Goal: Task Accomplishment & Management: Use online tool/utility

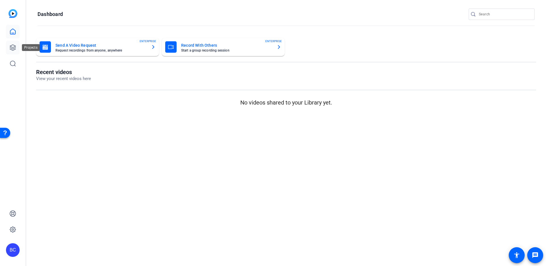
click at [13, 46] on icon at bounding box center [12, 47] width 7 height 7
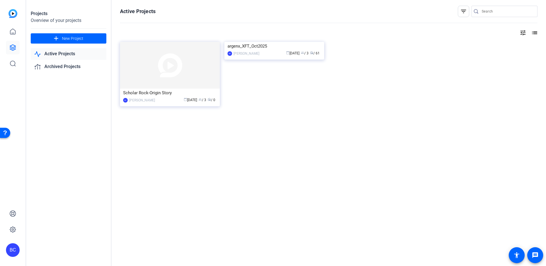
click at [172, 73] on img at bounding box center [170, 65] width 100 height 47
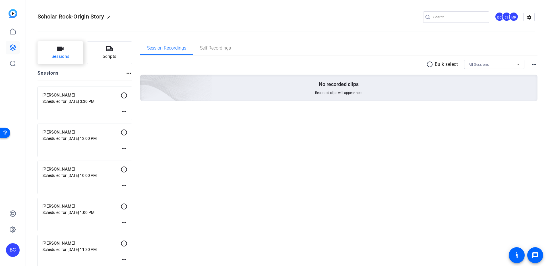
click at [57, 55] on span "Sessions" at bounding box center [60, 56] width 18 height 7
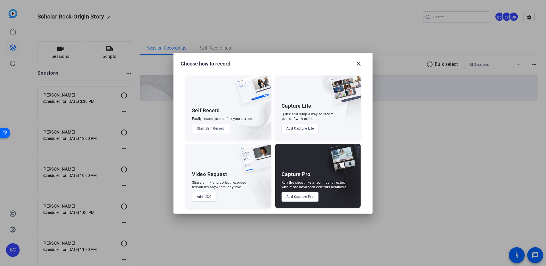
click at [296, 196] on button "Add Capture Pro" at bounding box center [300, 197] width 37 height 10
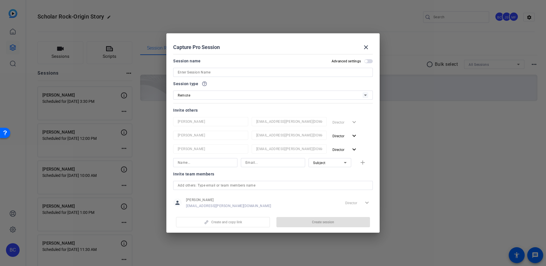
click at [213, 94] on div "Remote" at bounding box center [270, 95] width 185 height 7
click at [219, 83] on div at bounding box center [273, 133] width 546 height 266
click at [204, 84] on mat-icon "help_outline" at bounding box center [205, 84] width 6 height 6
click at [366, 47] on mat-icon "close" at bounding box center [366, 47] width 7 height 7
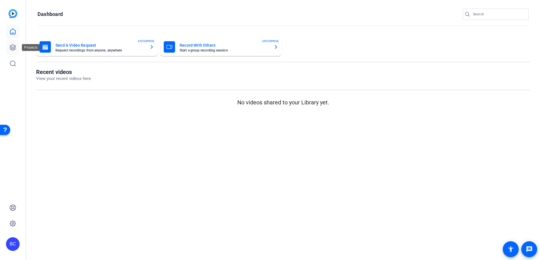
click at [12, 47] on icon at bounding box center [12, 47] width 7 height 7
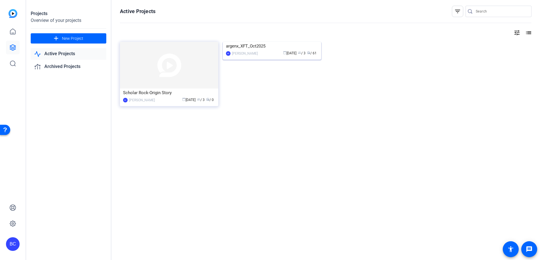
click at [282, 42] on img at bounding box center [272, 42] width 98 height 0
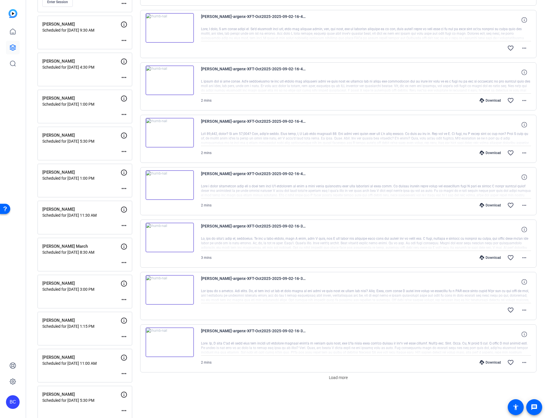
scroll to position [432, 0]
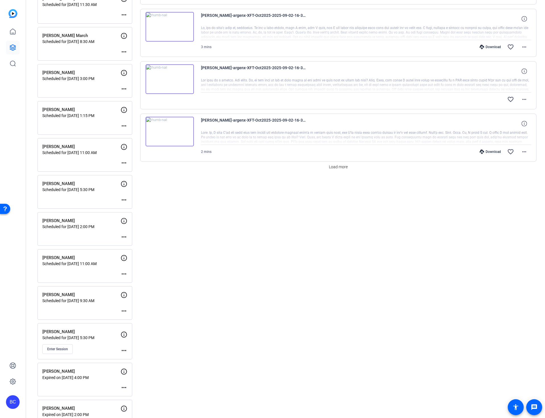
click at [265, 260] on div "Session Recordings Self Recordings radio_button_unchecked Bulk select All Sessi…" at bounding box center [338, 150] width 397 height 1082
click at [58, 260] on span "Enter Session" at bounding box center [57, 348] width 21 height 5
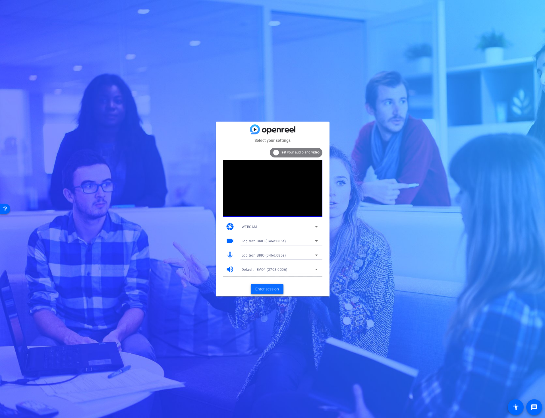
click at [269, 288] on span "Enter session" at bounding box center [267, 289] width 24 height 6
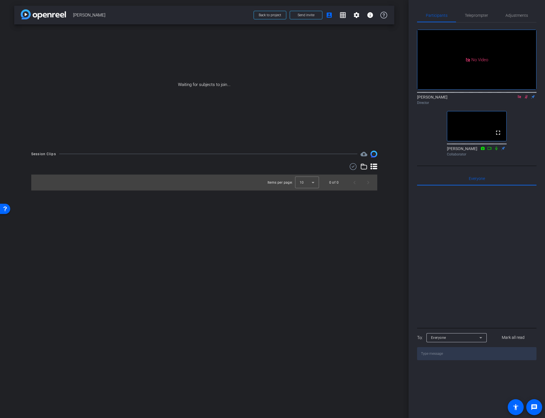
click at [520, 99] on icon at bounding box center [519, 97] width 5 height 4
click at [520, 99] on icon at bounding box center [519, 97] width 3 height 4
click at [424, 84] on mat-icon "settings" at bounding box center [424, 81] width 7 height 7
click at [448, 102] on div "24" at bounding box center [457, 104] width 23 height 9
click at [456, 117] on mat-option "30" at bounding box center [457, 115] width 23 height 9
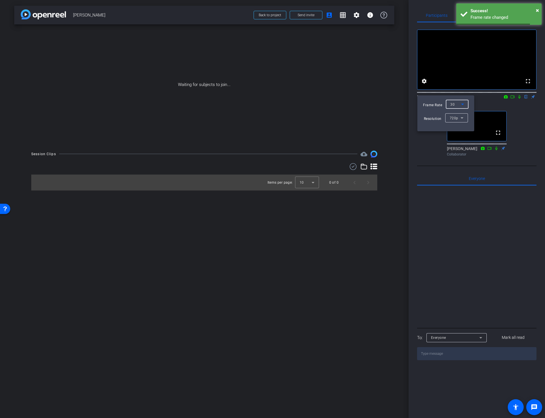
click at [427, 176] on div at bounding box center [272, 209] width 545 height 418
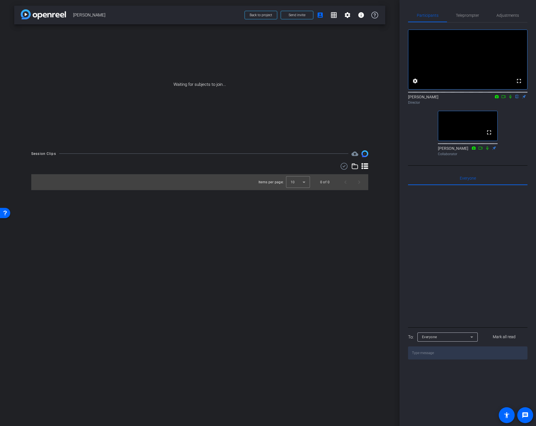
click at [502, 99] on mat-icon at bounding box center [503, 96] width 7 height 5
click at [517, 99] on icon at bounding box center [517, 97] width 2 height 4
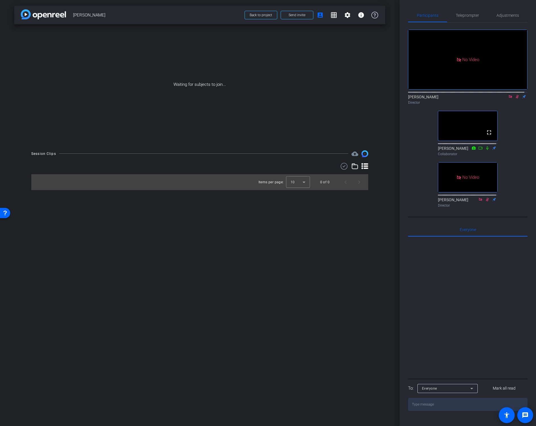
click at [509, 98] on icon at bounding box center [510, 96] width 3 height 3
click at [509, 99] on icon at bounding box center [510, 97] width 3 height 4
click at [509, 99] on icon at bounding box center [510, 97] width 2 height 4
click at [509, 99] on icon at bounding box center [510, 97] width 3 height 4
click at [323, 232] on div "arrow_back [PERSON_NAME] Back to project Send invite account_box grid_on settin…" at bounding box center [200, 213] width 400 height 426
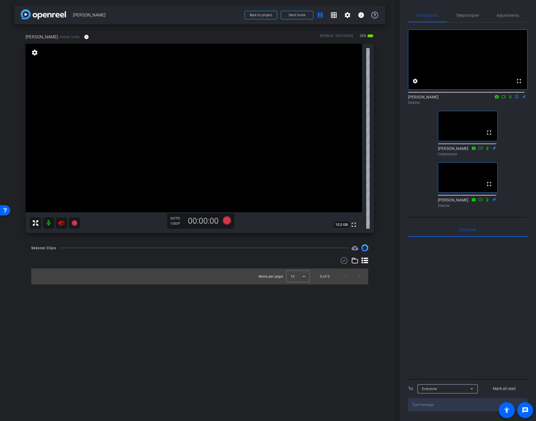
click at [60, 223] on icon at bounding box center [61, 223] width 6 height 6
click at [84, 37] on mat-icon "info" at bounding box center [86, 36] width 5 height 5
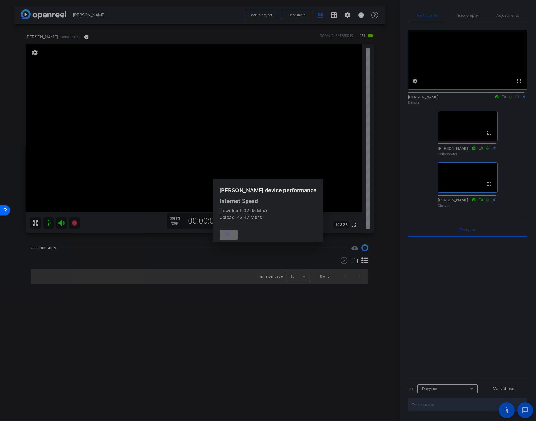
click at [229, 234] on mat-icon "close" at bounding box center [227, 234] width 7 height 7
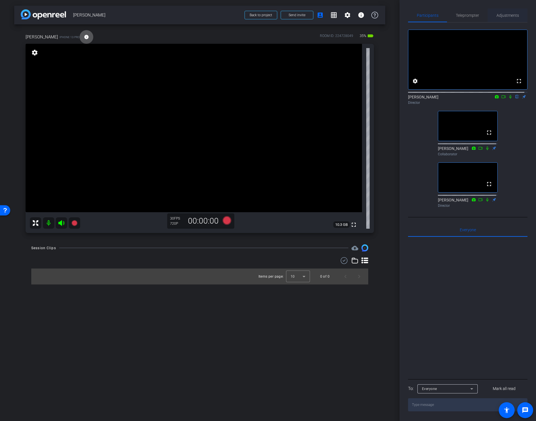
click at [500, 15] on span "Adjustments" at bounding box center [508, 15] width 22 height 4
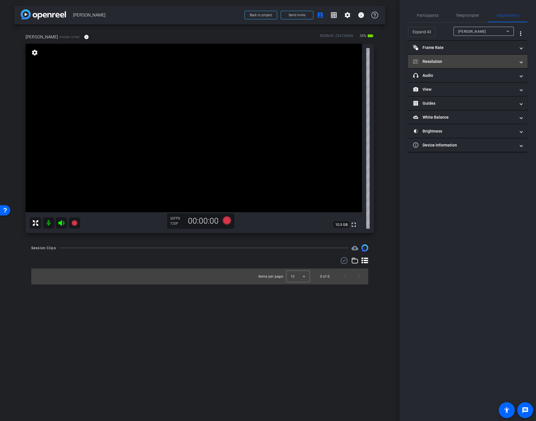
drag, startPoint x: 439, startPoint y: 60, endPoint x: 445, endPoint y: 64, distance: 6.2
click at [439, 61] on mat-panel-title "Resolution" at bounding box center [464, 62] width 102 height 6
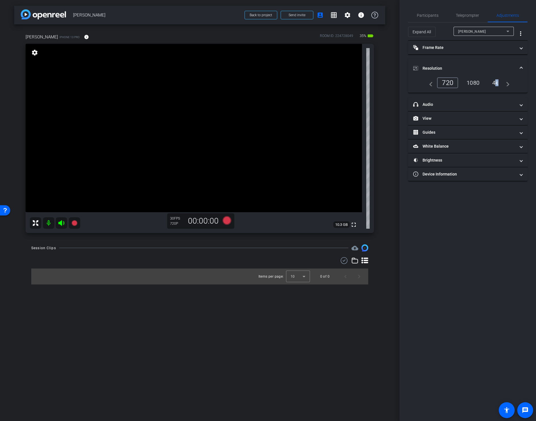
drag, startPoint x: 494, startPoint y: 81, endPoint x: 492, endPoint y: 84, distance: 4.3
click at [494, 81] on div "4k" at bounding box center [495, 83] width 15 height 10
click at [430, 50] on mat-panel-title "Frame Rate Frame Rate" at bounding box center [464, 48] width 102 height 6
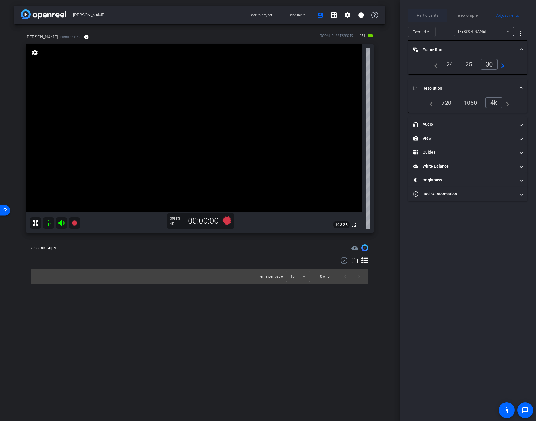
click at [427, 14] on span "Participants" at bounding box center [428, 15] width 22 height 4
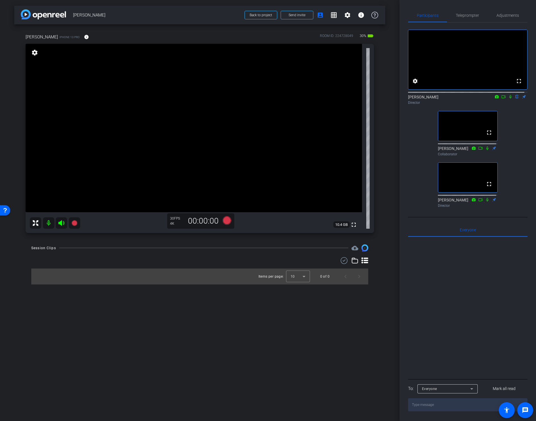
click at [216, 307] on div "arrow_back [PERSON_NAME] Back to project Send invite account_box grid_on settin…" at bounding box center [200, 210] width 400 height 421
click at [500, 17] on span "Adjustments" at bounding box center [508, 15] width 22 height 4
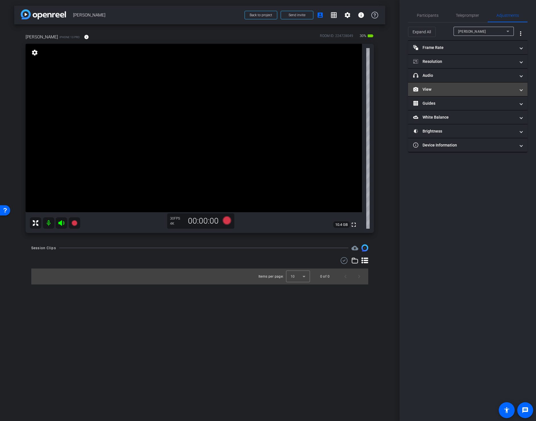
click at [454, 90] on mat-panel-title "View" at bounding box center [464, 89] width 102 height 6
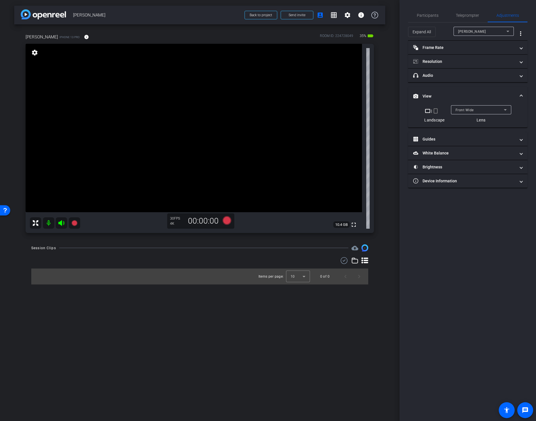
click at [469, 104] on mat-expansion-panel-header "View" at bounding box center [467, 96] width 119 height 18
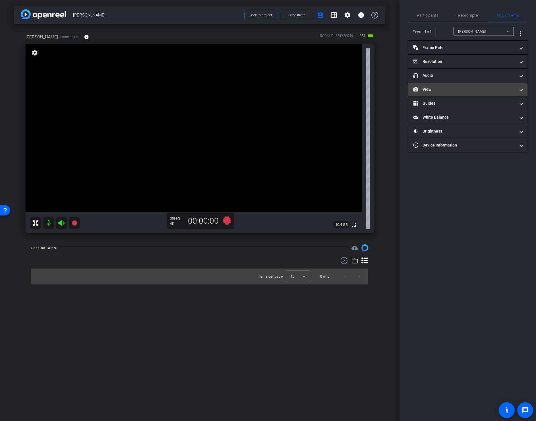
click at [474, 92] on mat-panel-title "View" at bounding box center [464, 89] width 102 height 6
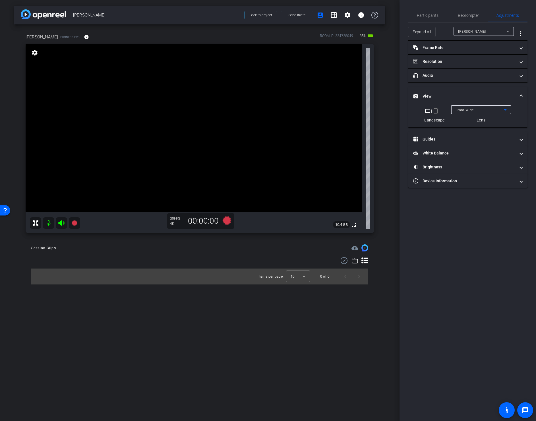
click at [474, 108] on div "Front Wide" at bounding box center [480, 109] width 48 height 7
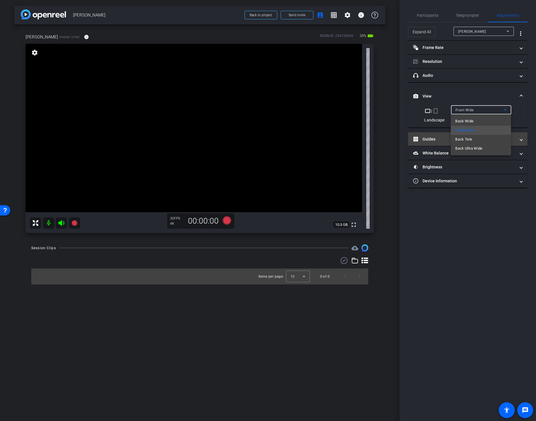
click at [468, 141] on span "Back Tele" at bounding box center [463, 139] width 17 height 7
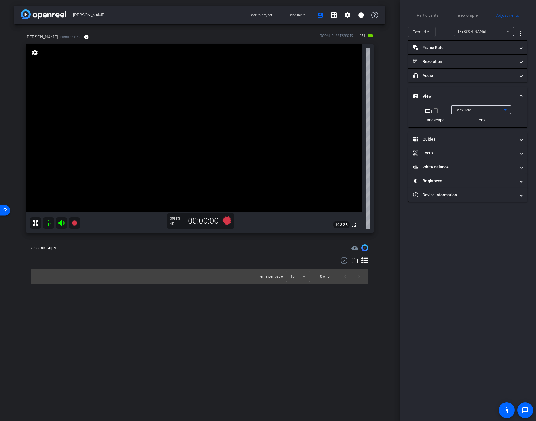
click at [473, 110] on div "Back Tele" at bounding box center [480, 109] width 48 height 7
click at [468, 120] on span "Back Wide" at bounding box center [464, 121] width 18 height 7
click at [198, 144] on video at bounding box center [194, 128] width 336 height 168
click at [84, 35] on mat-icon "info" at bounding box center [86, 36] width 5 height 5
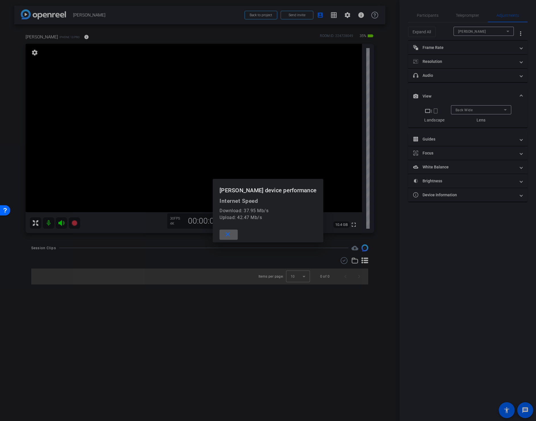
click at [230, 236] on mat-icon "close" at bounding box center [227, 234] width 7 height 7
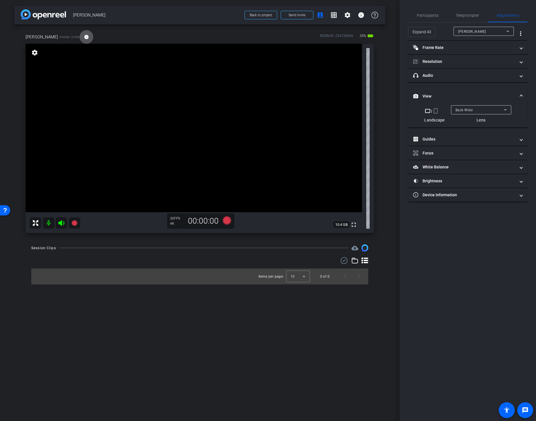
click at [207, 130] on video at bounding box center [194, 128] width 336 height 168
click at [387, 245] on div "arrow_back [PERSON_NAME] Back to project Send invite account_box grid_on settin…" at bounding box center [200, 210] width 400 height 421
click at [366, 261] on icon at bounding box center [364, 260] width 7 height 7
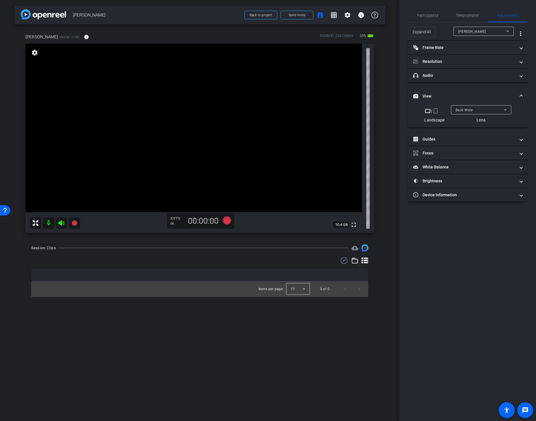
click at [302, 286] on div at bounding box center [298, 289] width 24 height 14
click at [291, 321] on span "25" at bounding box center [293, 320] width 4 height 7
click at [427, 16] on span "Participants" at bounding box center [428, 15] width 22 height 4
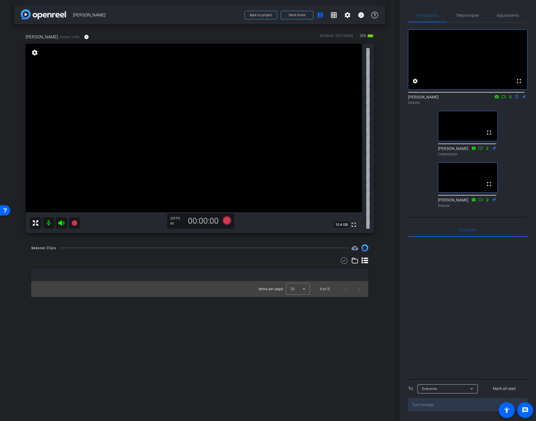
click at [501, 94] on div at bounding box center [467, 92] width 119 height 5
drag, startPoint x: 501, startPoint y: 102, endPoint x: 497, endPoint y: 105, distance: 5.4
click at [501, 99] on icon at bounding box center [503, 97] width 5 height 4
click at [197, 136] on video at bounding box center [194, 128] width 336 height 168
click at [213, 136] on video at bounding box center [194, 128] width 336 height 168
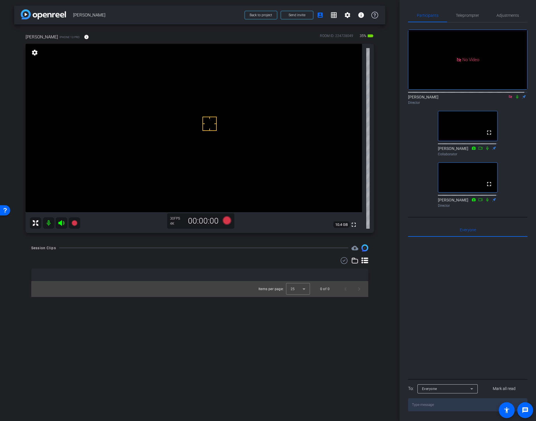
click at [209, 150] on video at bounding box center [194, 128] width 336 height 168
click at [215, 127] on video at bounding box center [194, 128] width 336 height 168
click at [223, 139] on video at bounding box center [194, 128] width 336 height 168
click at [213, 162] on video at bounding box center [194, 128] width 336 height 168
click at [503, 15] on span "Adjustments" at bounding box center [508, 15] width 22 height 4
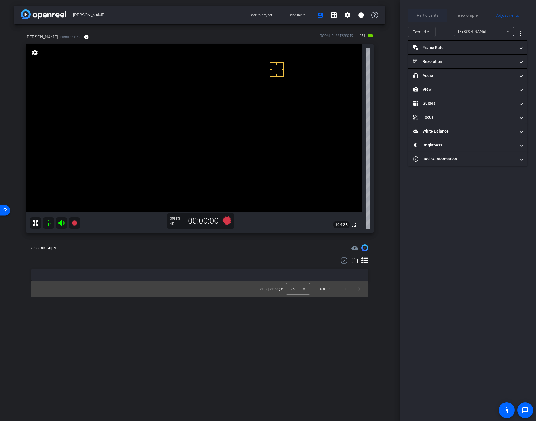
click at [427, 15] on span "Participants" at bounding box center [428, 15] width 22 height 4
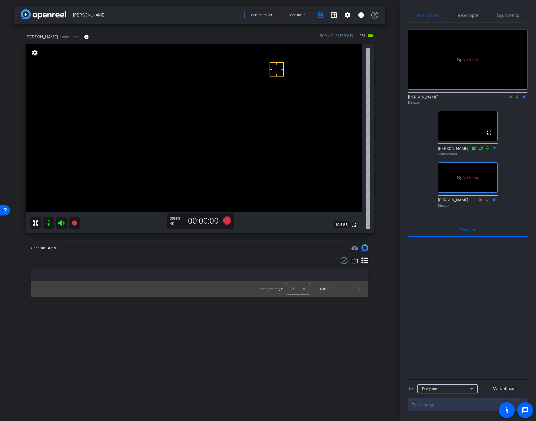
click at [517, 95] on icon at bounding box center [517, 97] width 5 height 4
click at [508, 16] on span "Adjustments" at bounding box center [508, 15] width 22 height 4
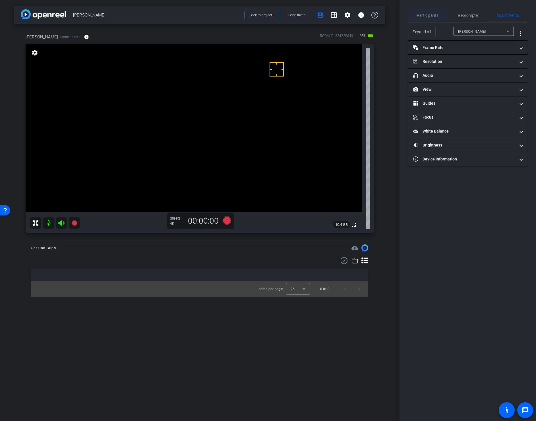
click at [424, 15] on span "Participants" at bounding box center [428, 15] width 22 height 4
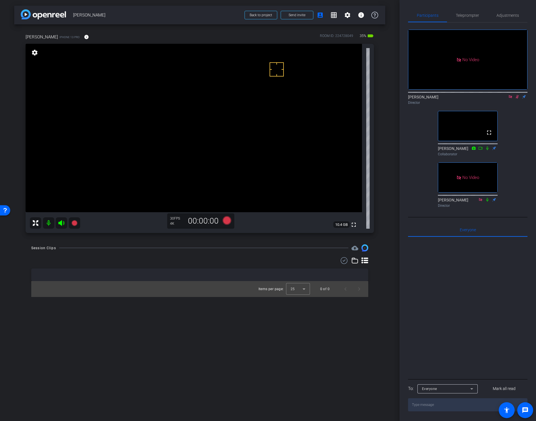
click at [517, 95] on icon at bounding box center [517, 97] width 3 height 4
click at [232, 248] on div "Session Clips cloud_upload" at bounding box center [199, 247] width 337 height 7
click at [227, 221] on icon at bounding box center [226, 220] width 9 height 9
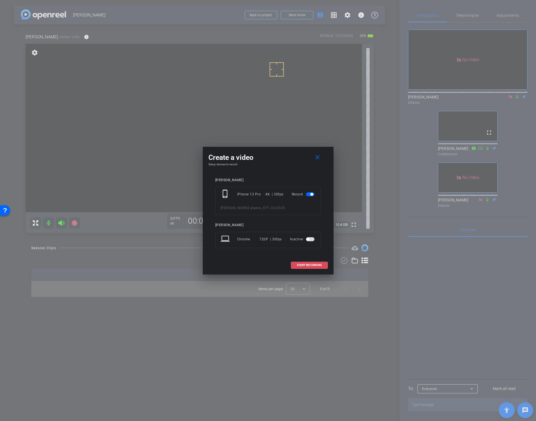
click at [301, 264] on span "START RECORDING" at bounding box center [309, 265] width 25 height 3
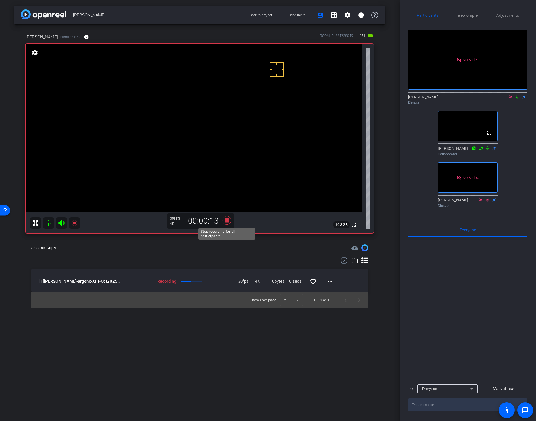
click at [226, 220] on icon at bounding box center [226, 220] width 9 height 9
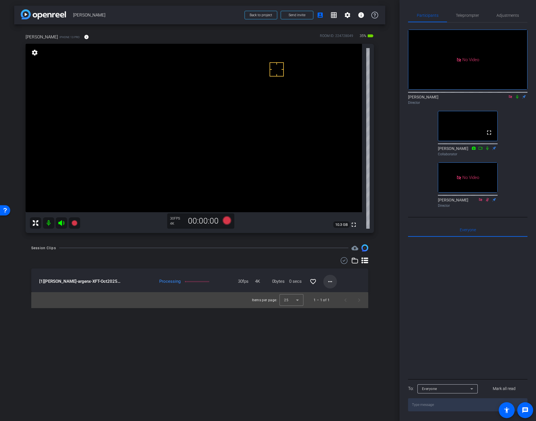
click at [332, 283] on mat-icon "more_horiz" at bounding box center [330, 281] width 7 height 7
click at [334, 291] on span "Download Original" at bounding box center [349, 293] width 42 height 7
click at [517, 95] on icon at bounding box center [517, 97] width 2 height 4
click at [517, 95] on icon at bounding box center [517, 97] width 5 height 4
click at [207, 144] on video at bounding box center [194, 128] width 336 height 168
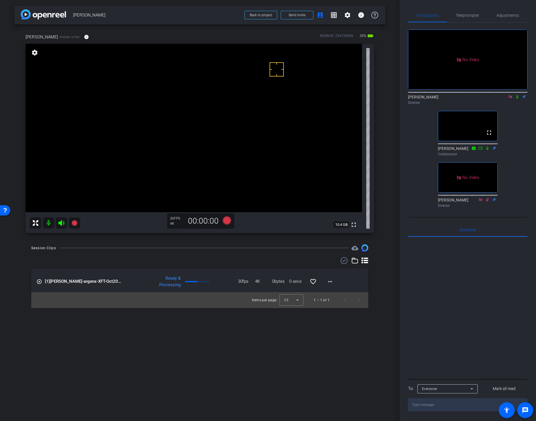
drag, startPoint x: 205, startPoint y: 139, endPoint x: 204, endPoint y: 144, distance: 5.2
click at [205, 139] on video at bounding box center [194, 128] width 336 height 168
click at [75, 120] on video at bounding box center [194, 128] width 336 height 168
click at [213, 135] on video at bounding box center [194, 128] width 336 height 168
click at [516, 95] on icon at bounding box center [517, 97] width 5 height 4
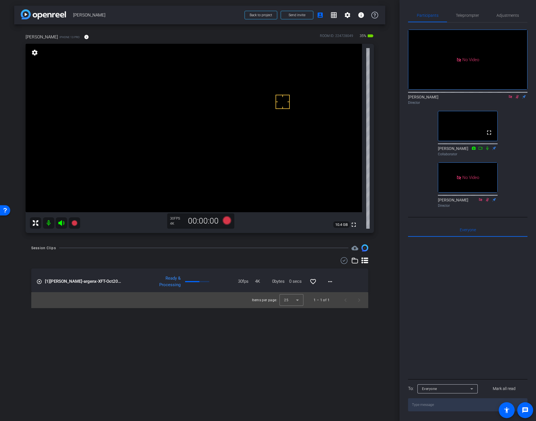
click at [517, 95] on icon at bounding box center [517, 97] width 3 height 4
drag, startPoint x: 222, startPoint y: 142, endPoint x: 220, endPoint y: 145, distance: 3.5
click at [221, 142] on video at bounding box center [194, 128] width 336 height 168
click at [517, 95] on icon at bounding box center [517, 97] width 2 height 4
click at [215, 139] on video at bounding box center [194, 128] width 336 height 168
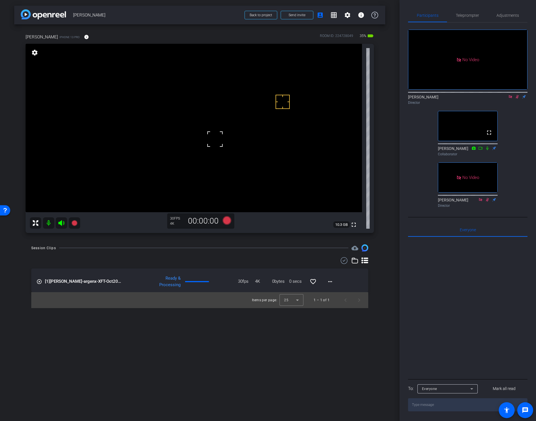
click at [72, 123] on video at bounding box center [194, 128] width 336 height 168
click at [218, 135] on video at bounding box center [194, 128] width 336 height 168
click at [518, 95] on icon at bounding box center [517, 97] width 5 height 4
click at [517, 95] on icon at bounding box center [517, 97] width 5 height 4
click at [226, 220] on icon at bounding box center [226, 220] width 9 height 9
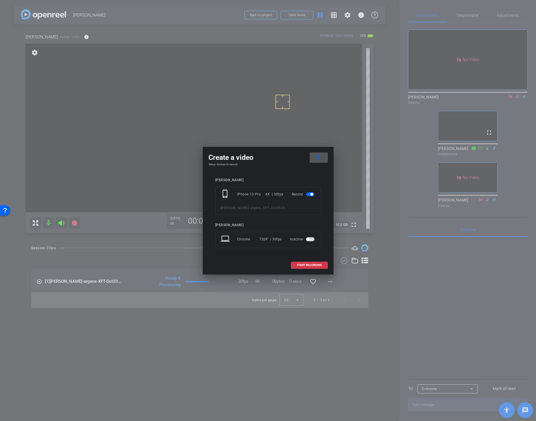
drag, startPoint x: 306, startPoint y: 264, endPoint x: 304, endPoint y: 266, distance: 3.0
click at [305, 264] on span "START RECORDING" at bounding box center [309, 265] width 25 height 3
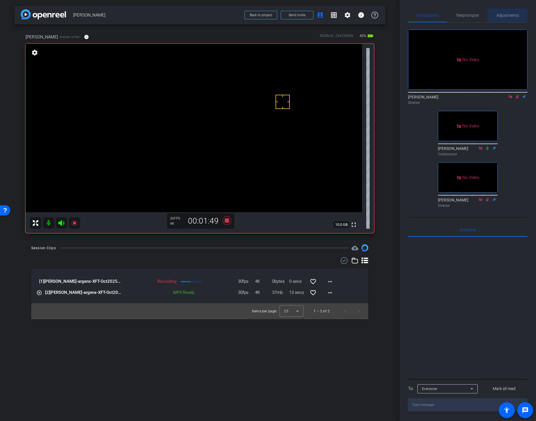
click at [512, 16] on span "Adjustments" at bounding box center [508, 15] width 22 height 4
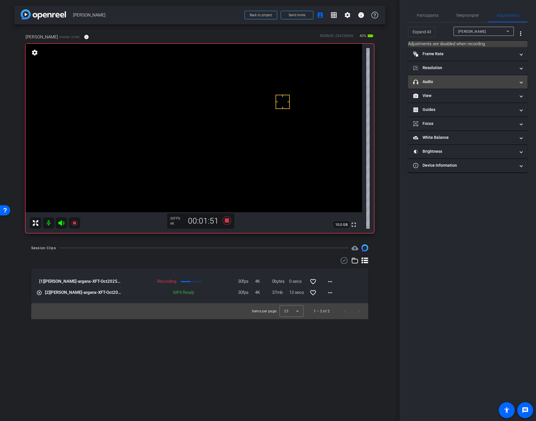
click at [474, 88] on mat-expansion-panel-header "headphone icon Audio" at bounding box center [467, 82] width 119 height 14
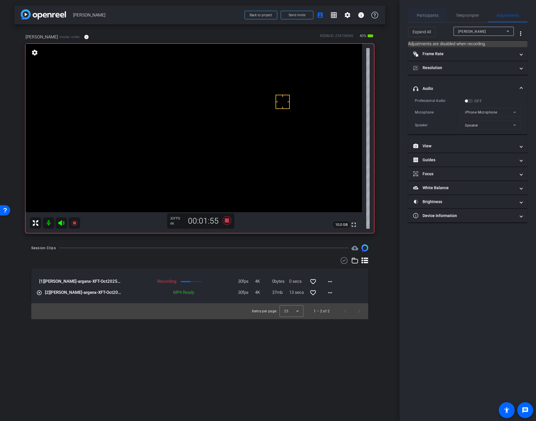
click at [429, 16] on span "Participants" at bounding box center [428, 15] width 22 height 4
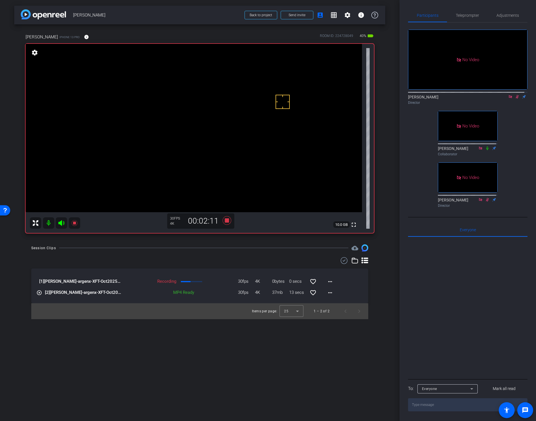
click at [387, 256] on div "arrow_back [PERSON_NAME] Back to project Send invite account_box grid_on settin…" at bounding box center [200, 210] width 400 height 421
click at [332, 293] on mat-icon "more_horiz" at bounding box center [330, 292] width 7 height 7
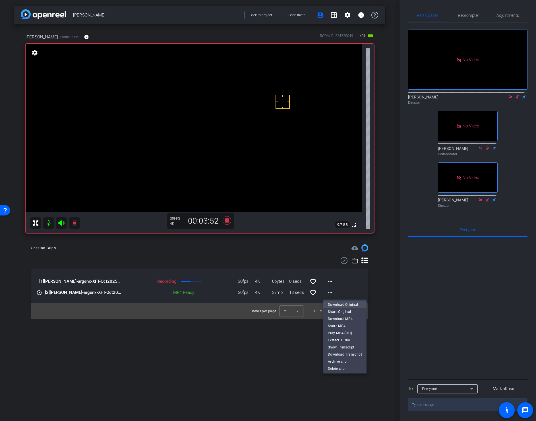
click at [335, 304] on span "Download Original" at bounding box center [345, 304] width 34 height 7
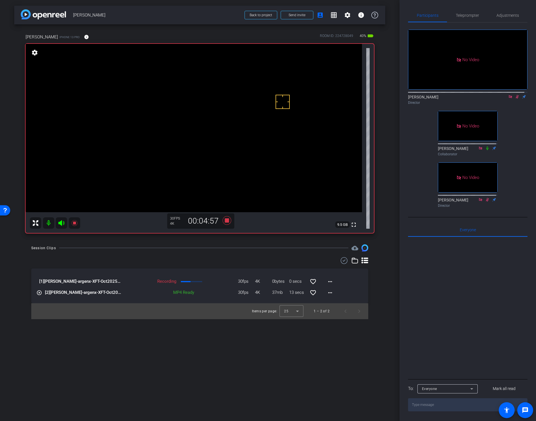
click at [255, 243] on div "arrow_back [PERSON_NAME] Back to project Send invite account_box grid_on settin…" at bounding box center [200, 210] width 400 height 421
click at [226, 222] on icon at bounding box center [226, 220] width 9 height 9
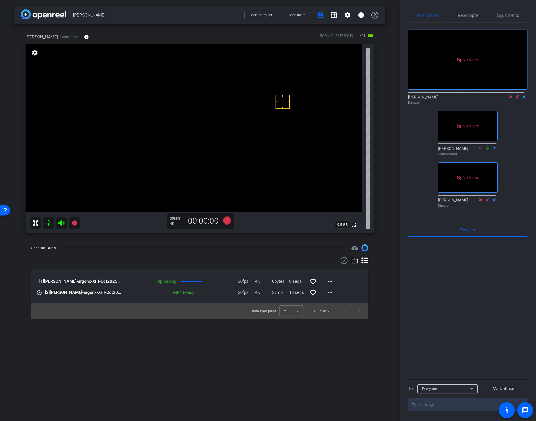
click at [383, 284] on div "Session Clips cloud_upload [1] [PERSON_NAME]-argenx-XFT-Oct2025-2025-09-02-17-4…" at bounding box center [199, 281] width 371 height 75
click at [516, 95] on icon at bounding box center [517, 97] width 3 height 4
click at [516, 95] on icon at bounding box center [517, 97] width 2 height 4
click at [516, 95] on icon at bounding box center [517, 97] width 3 height 4
click at [517, 95] on icon at bounding box center [517, 97] width 5 height 4
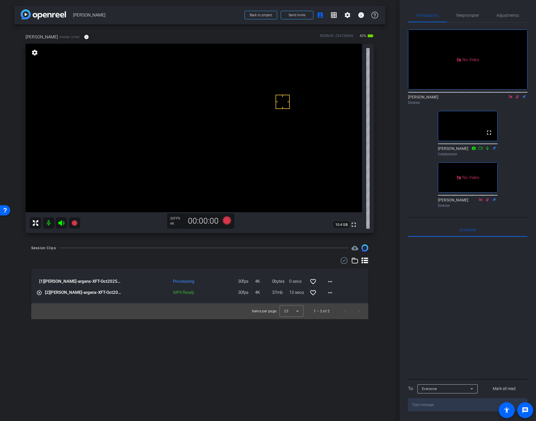
drag, startPoint x: 379, startPoint y: 283, endPoint x: 359, endPoint y: 284, distance: 20.0
click at [377, 283] on div "Session Clips cloud_upload [1] [PERSON_NAME]-argenx-XFT-Oct2025-2025-09-02-17-4…" at bounding box center [199, 281] width 371 height 75
click at [330, 283] on mat-icon "more_horiz" at bounding box center [330, 281] width 7 height 7
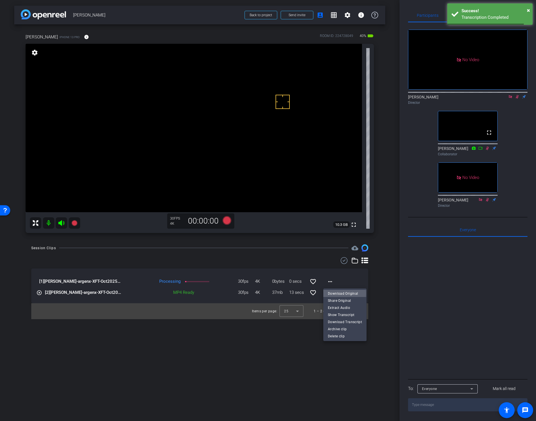
click at [334, 293] on span "Download Original" at bounding box center [345, 293] width 34 height 7
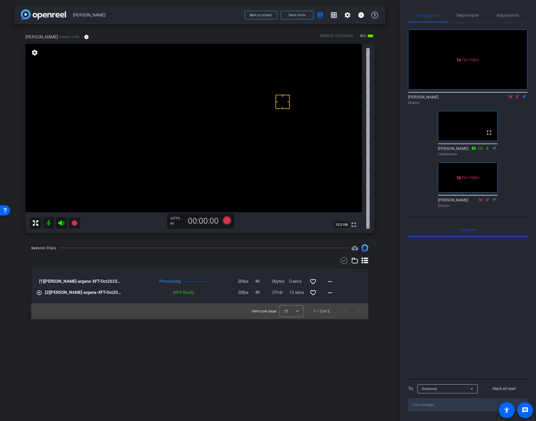
click at [516, 95] on icon at bounding box center [517, 97] width 3 height 4
click at [93, 111] on video at bounding box center [194, 128] width 336 height 168
click at [197, 117] on video at bounding box center [194, 128] width 336 height 168
click at [211, 130] on video at bounding box center [194, 128] width 336 height 168
click at [203, 134] on video at bounding box center [194, 128] width 336 height 168
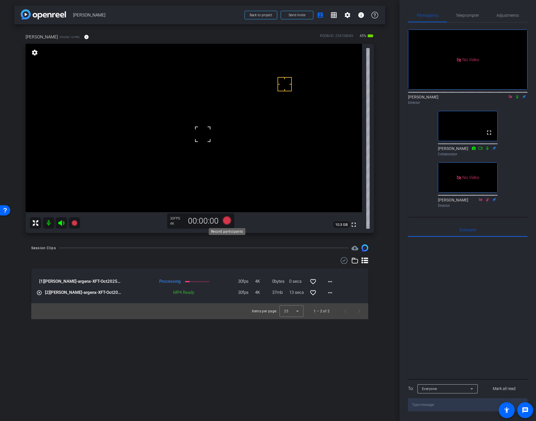
click at [227, 221] on icon at bounding box center [226, 220] width 9 height 9
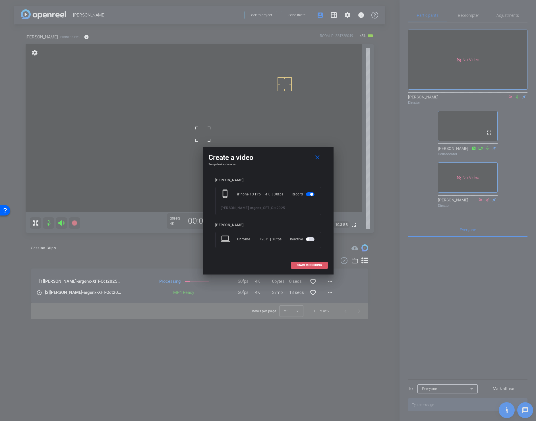
click at [295, 265] on span at bounding box center [309, 265] width 36 height 14
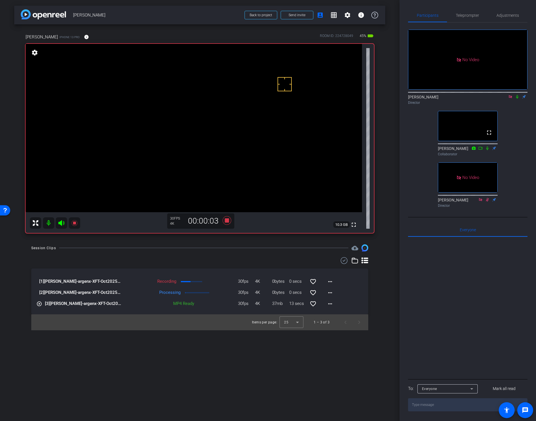
click at [516, 95] on icon at bounding box center [517, 97] width 5 height 4
click at [373, 296] on div "Session Clips cloud_upload [1] [PERSON_NAME]-argenx-XFT-Oct2025-2025-09-02-17-5…" at bounding box center [199, 287] width 371 height 86
click at [226, 220] on icon at bounding box center [226, 220] width 9 height 9
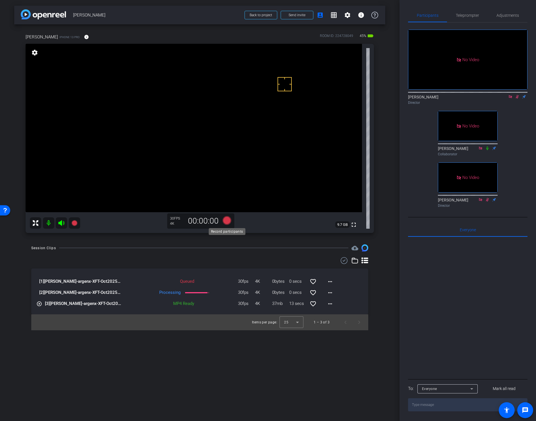
click at [226, 220] on icon at bounding box center [226, 220] width 9 height 9
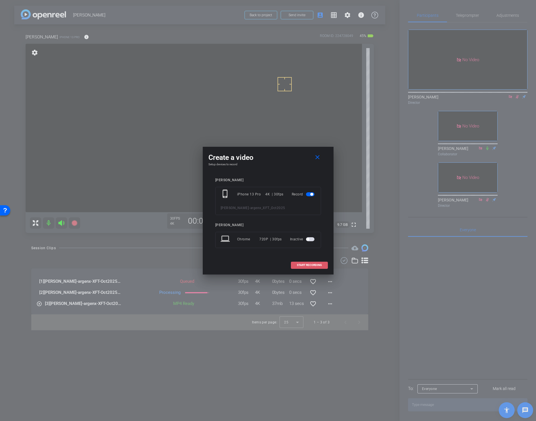
click at [295, 262] on span at bounding box center [309, 265] width 36 height 14
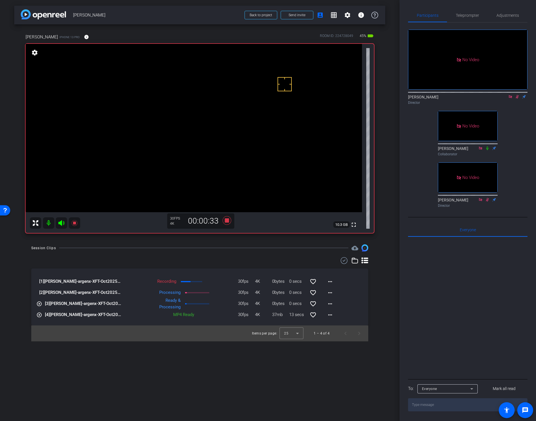
click at [202, 131] on video at bounding box center [194, 128] width 336 height 168
click at [330, 302] on mat-icon "more_horiz" at bounding box center [330, 303] width 7 height 7
click at [335, 314] on span "Download Original" at bounding box center [345, 315] width 34 height 7
drag, startPoint x: 220, startPoint y: 253, endPoint x: 216, endPoint y: 235, distance: 18.6
click at [220, 253] on div "Session Clips cloud_upload [1] [PERSON_NAME]-argenx-XFT-Oct2025-2025-09-02-17-5…" at bounding box center [199, 292] width 371 height 97
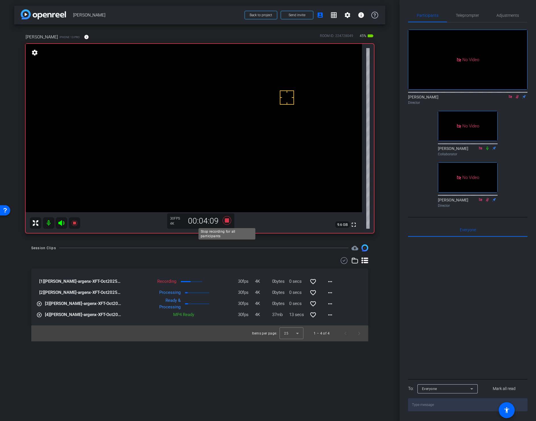
click at [225, 221] on icon at bounding box center [226, 220] width 9 height 9
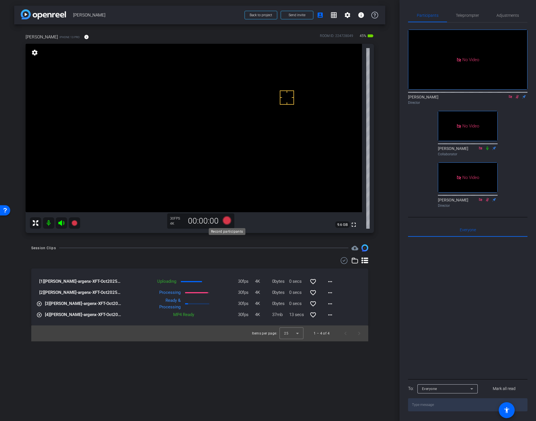
click at [226, 221] on icon at bounding box center [226, 220] width 9 height 9
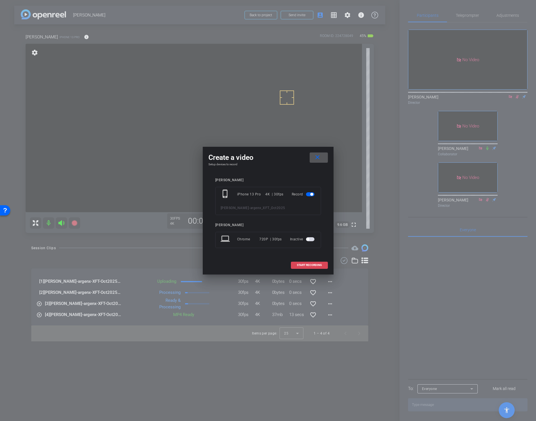
click at [299, 264] on span "START RECORDING" at bounding box center [309, 265] width 25 height 3
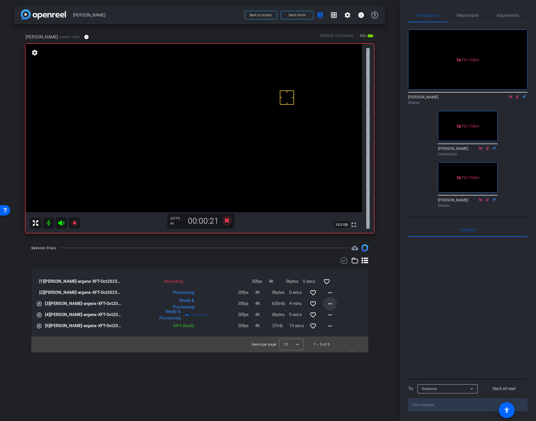
click at [329, 303] on mat-icon "more_horiz" at bounding box center [330, 303] width 7 height 7
click at [334, 315] on span "Download Original" at bounding box center [345, 315] width 34 height 7
click at [226, 221] on icon at bounding box center [226, 220] width 9 height 9
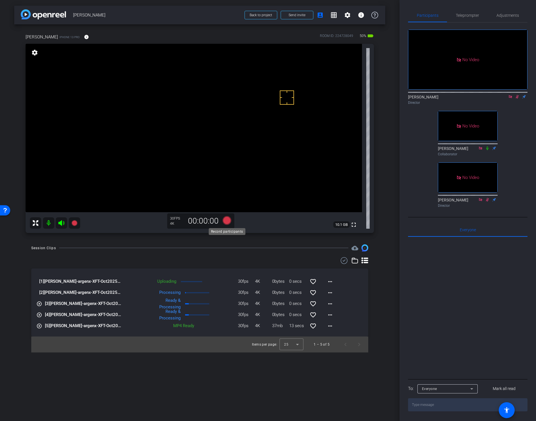
click at [226, 221] on icon at bounding box center [226, 220] width 9 height 9
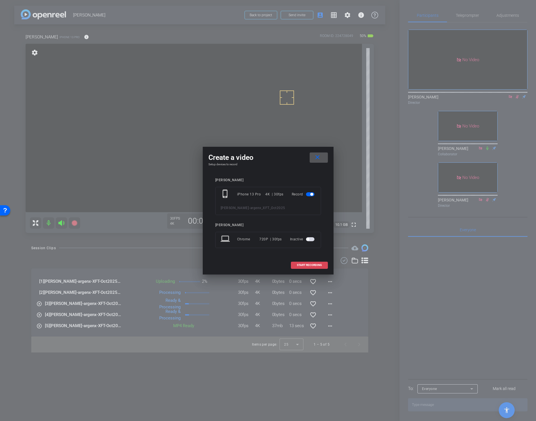
click at [309, 265] on span "START RECORDING" at bounding box center [309, 265] width 25 height 3
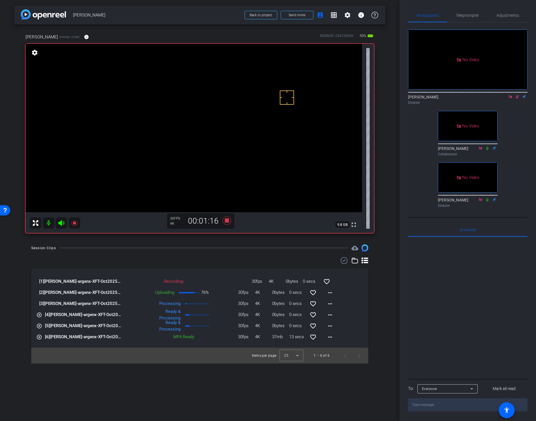
click at [186, 139] on video at bounding box center [194, 128] width 336 height 168
click at [192, 129] on video at bounding box center [194, 128] width 336 height 168
click at [391, 309] on div "arrow_back [PERSON_NAME] Back to project Send invite account_box grid_on settin…" at bounding box center [200, 210] width 400 height 421
click at [228, 221] on icon at bounding box center [226, 220] width 9 height 9
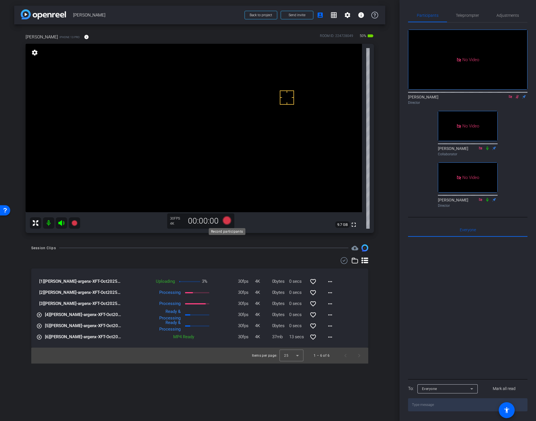
click at [227, 220] on icon at bounding box center [226, 220] width 9 height 9
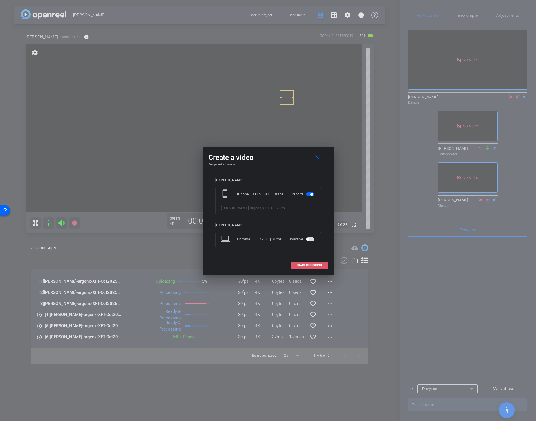
click at [304, 265] on span "START RECORDING" at bounding box center [309, 265] width 25 height 3
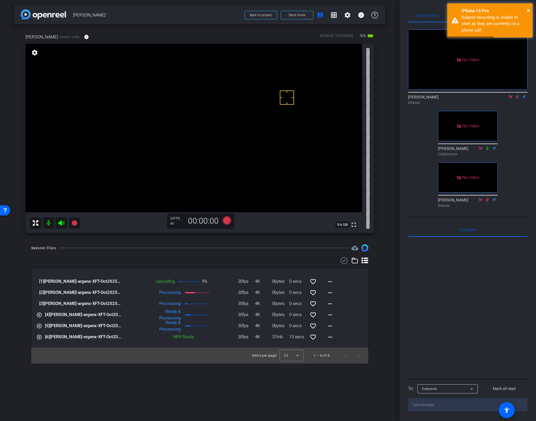
click at [237, 251] on div "Session Clips cloud_upload" at bounding box center [199, 247] width 337 height 7
click at [225, 222] on icon at bounding box center [226, 220] width 9 height 9
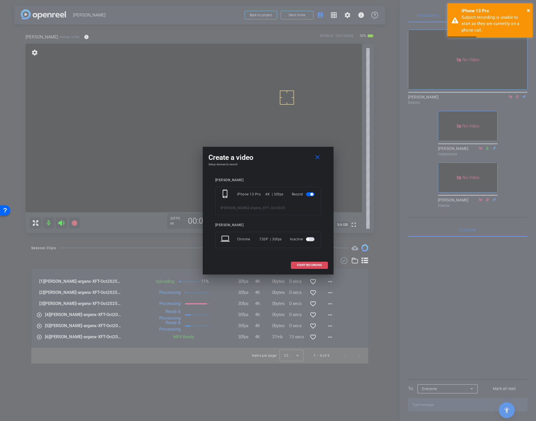
click at [302, 265] on span "START RECORDING" at bounding box center [309, 265] width 25 height 3
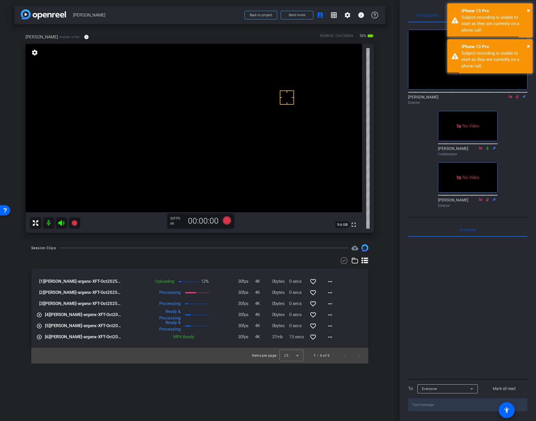
click at [517, 95] on icon at bounding box center [517, 97] width 5 height 4
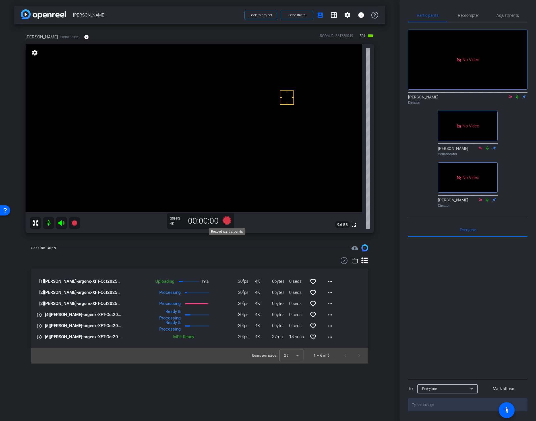
click at [226, 220] on icon at bounding box center [226, 220] width 9 height 9
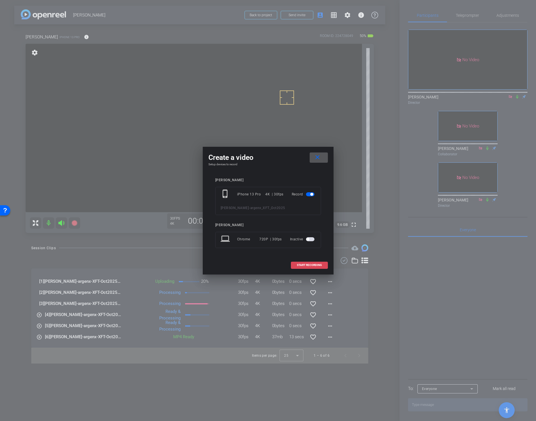
click at [298, 264] on span "START RECORDING" at bounding box center [309, 265] width 25 height 3
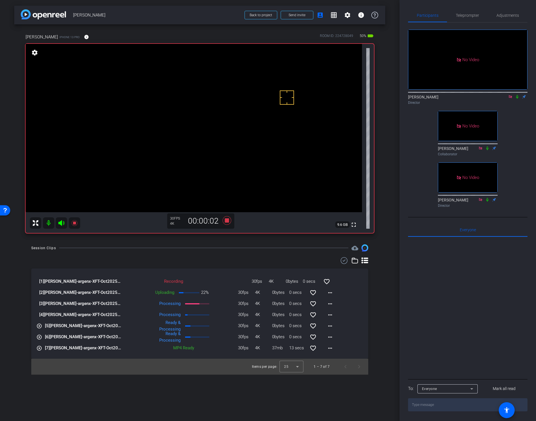
click at [517, 95] on icon at bounding box center [517, 97] width 5 height 4
drag, startPoint x: 393, startPoint y: 218, endPoint x: 425, endPoint y: 212, distance: 32.1
click at [393, 218] on div "arrow_back [PERSON_NAME] Back to project Send invite account_box grid_on settin…" at bounding box center [200, 210] width 400 height 421
click at [487, 150] on icon at bounding box center [487, 148] width 2 height 4
click at [331, 314] on mat-icon "more_horiz" at bounding box center [330, 314] width 7 height 7
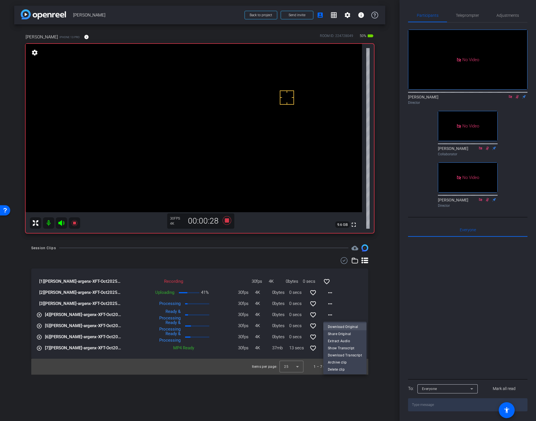
click at [334, 327] on span "Download Original" at bounding box center [345, 326] width 34 height 7
click at [343, 259] on icon at bounding box center [344, 260] width 9 height 7
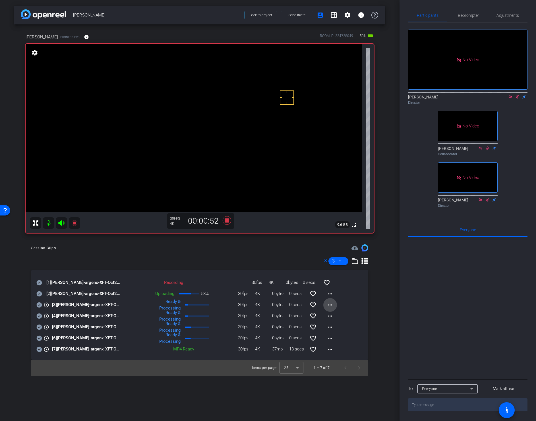
click at [329, 305] on mat-icon "more_horiz" at bounding box center [330, 304] width 7 height 7
click at [333, 317] on span "Download Original" at bounding box center [345, 316] width 34 height 7
click at [325, 260] on icon at bounding box center [325, 260] width 3 height 7
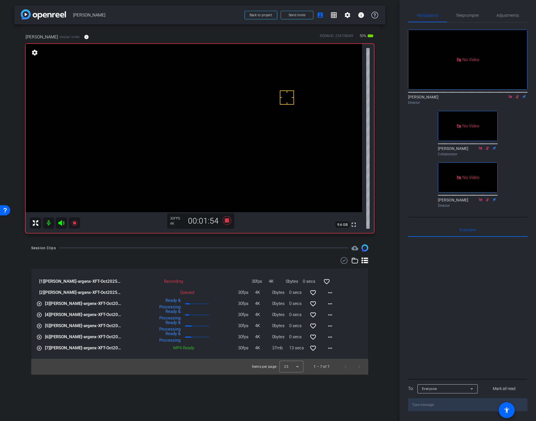
click at [386, 296] on div "arrow_back [PERSON_NAME] Back to project Send invite account_box grid_on settin…" at bounding box center [200, 210] width 400 height 421
click at [226, 221] on icon at bounding box center [226, 220] width 9 height 9
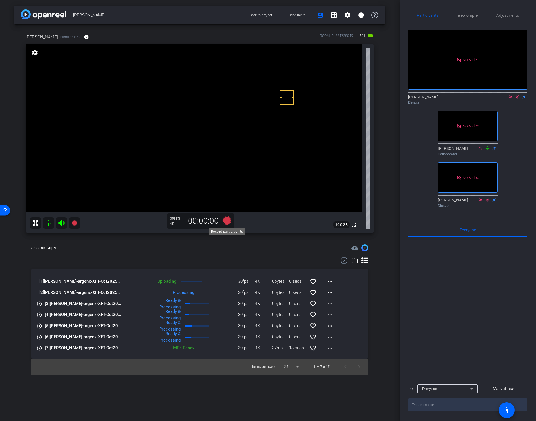
click at [226, 221] on icon at bounding box center [226, 220] width 9 height 9
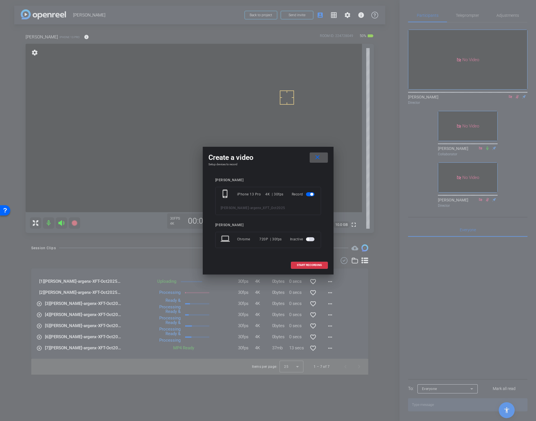
click at [320, 265] on span "START RECORDING" at bounding box center [309, 265] width 25 height 3
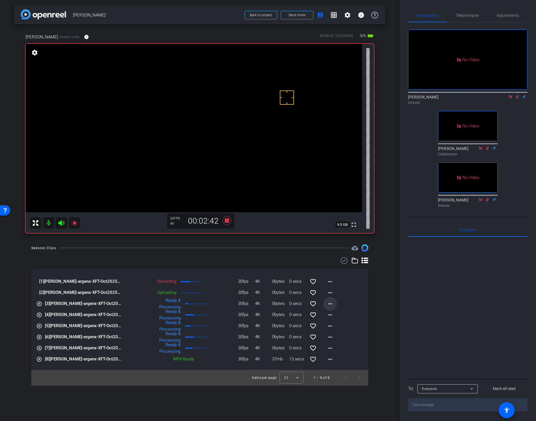
click at [333, 303] on mat-icon "more_horiz" at bounding box center [330, 303] width 7 height 7
click at [334, 314] on span "Download Original" at bounding box center [345, 315] width 34 height 7
click at [384, 292] on div "Session Clips cloud_upload [1] [PERSON_NAME]-argenx-XFT-Oct2025-2025-09-02-18-1…" at bounding box center [199, 314] width 371 height 141
click at [390, 309] on div "arrow_back [PERSON_NAME] Back to project Send invite account_box grid_on settin…" at bounding box center [200, 210] width 400 height 421
click at [384, 247] on div "Session Clips cloud_upload [1] [PERSON_NAME]-argenx-XFT-Oct2025-2025-09-02-18-1…" at bounding box center [199, 314] width 371 height 141
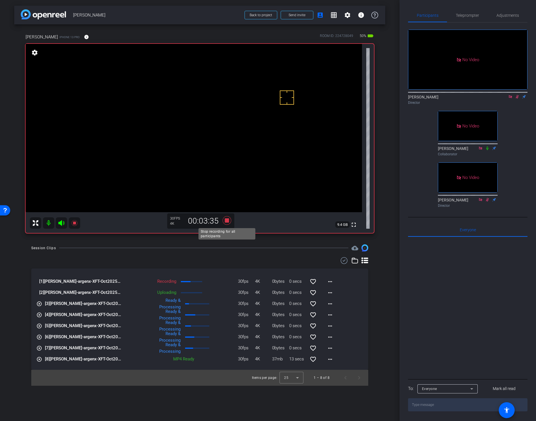
click at [227, 220] on icon at bounding box center [226, 220] width 9 height 9
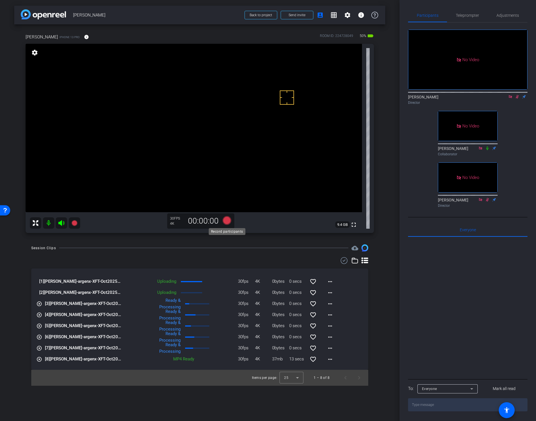
click at [227, 220] on icon at bounding box center [226, 220] width 9 height 9
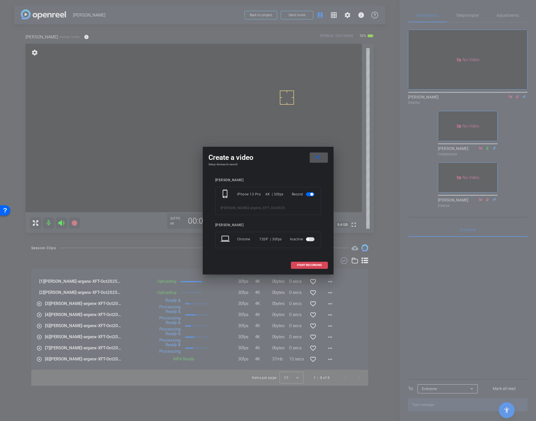
click at [298, 265] on span "START RECORDING" at bounding box center [309, 265] width 25 height 3
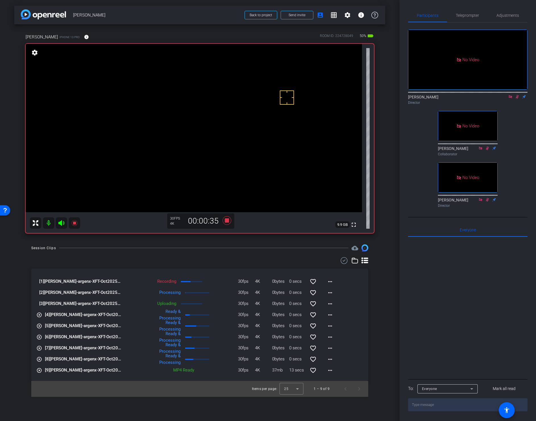
click at [343, 260] on icon at bounding box center [344, 260] width 9 height 7
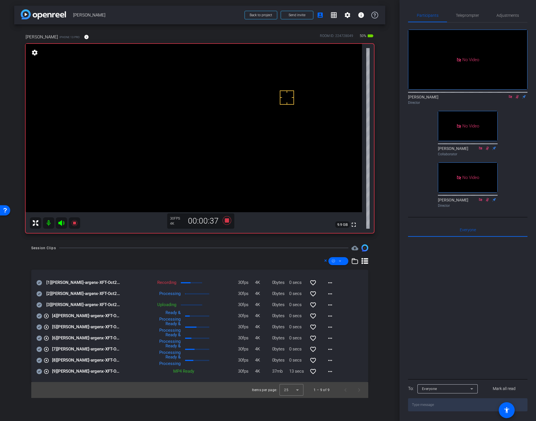
click at [40, 285] on icon at bounding box center [39, 282] width 5 height 5
click at [39, 294] on icon at bounding box center [39, 293] width 6 height 7
click at [39, 283] on icon at bounding box center [39, 282] width 6 height 7
click at [382, 240] on div "arrow_back [PERSON_NAME] Back to project Send invite account_box grid_on settin…" at bounding box center [200, 210] width 400 height 421
click at [387, 280] on div "arrow_back [PERSON_NAME] Back to project Send invite account_box grid_on settin…" at bounding box center [200, 210] width 400 height 421
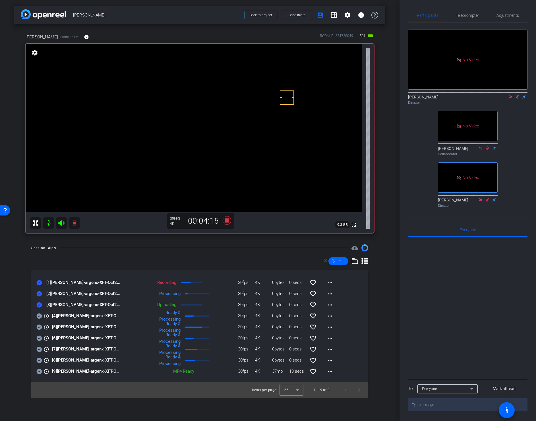
click at [225, 246] on div "Session Clips cloud_upload" at bounding box center [199, 247] width 337 height 7
click at [226, 220] on icon at bounding box center [226, 220] width 9 height 9
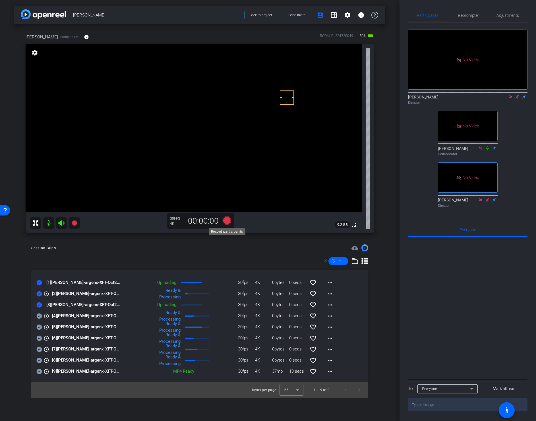
click at [226, 220] on icon at bounding box center [226, 220] width 9 height 9
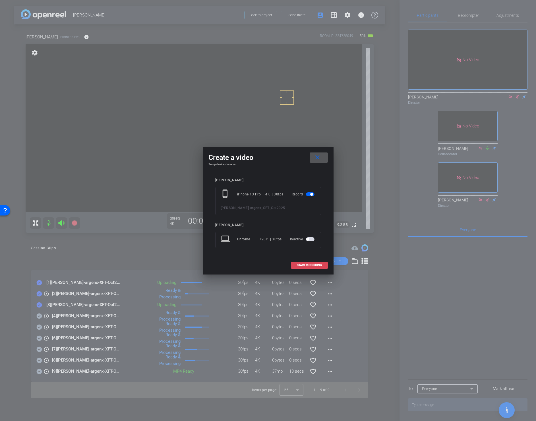
click at [299, 263] on span at bounding box center [309, 265] width 36 height 14
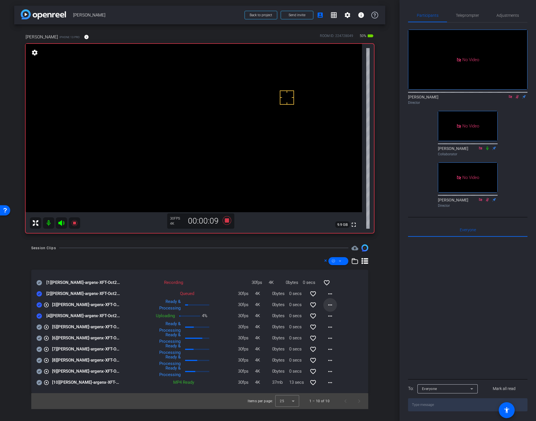
click at [330, 304] on mat-icon "more_horiz" at bounding box center [330, 304] width 7 height 7
click at [333, 314] on span "Download Original" at bounding box center [345, 316] width 34 height 7
click at [38, 296] on icon at bounding box center [39, 293] width 5 height 5
click at [231, 239] on div "arrow_back [PERSON_NAME] Back to project Send invite account_box grid_on settin…" at bounding box center [200, 210] width 400 height 421
click at [226, 223] on icon at bounding box center [227, 220] width 14 height 10
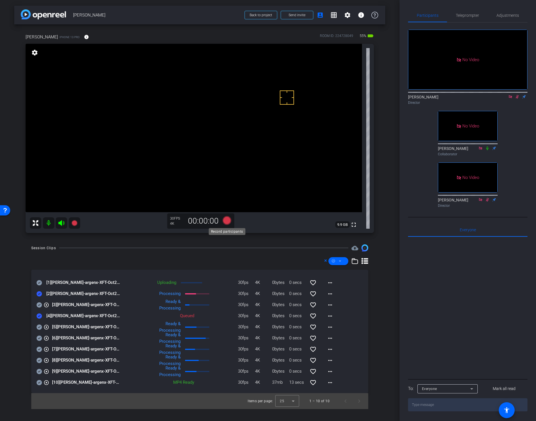
click at [226, 221] on icon at bounding box center [226, 220] width 9 height 9
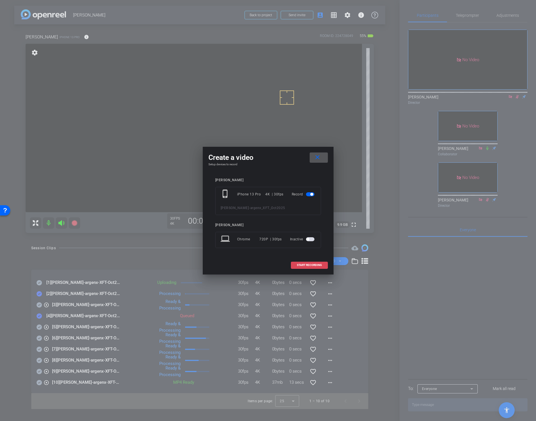
click at [306, 265] on span "START RECORDING" at bounding box center [309, 265] width 25 height 3
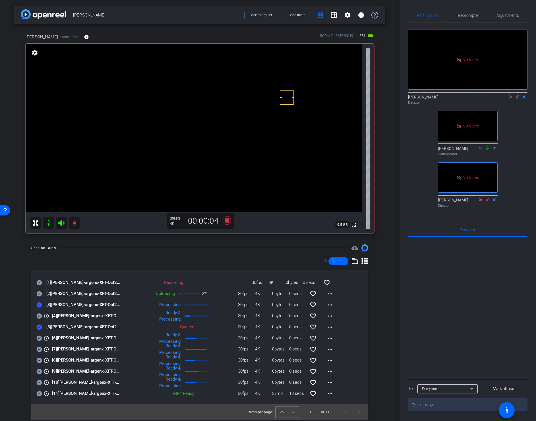
click at [39, 294] on icon at bounding box center [39, 293] width 6 height 7
click at [39, 282] on icon at bounding box center [39, 282] width 5 height 5
click at [239, 241] on div "arrow_back [PERSON_NAME] Back to project Send invite account_box grid_on settin…" at bounding box center [200, 210] width 400 height 421
click at [226, 220] on icon at bounding box center [226, 220] width 9 height 9
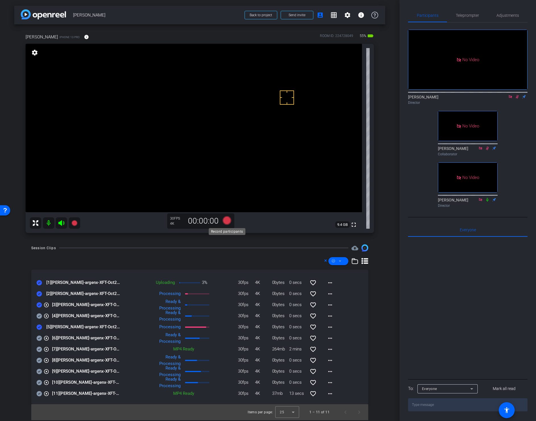
click at [226, 221] on icon at bounding box center [226, 220] width 9 height 9
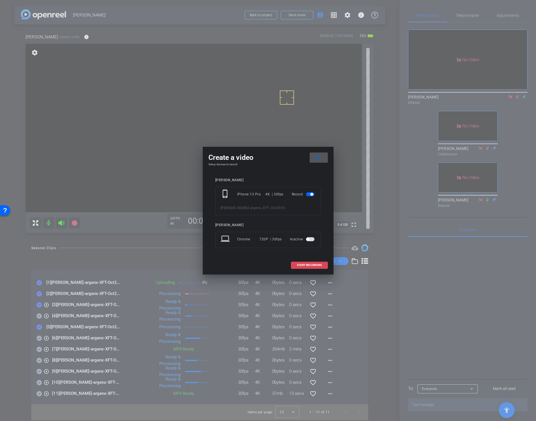
click at [301, 265] on span "START RECORDING" at bounding box center [309, 265] width 25 height 3
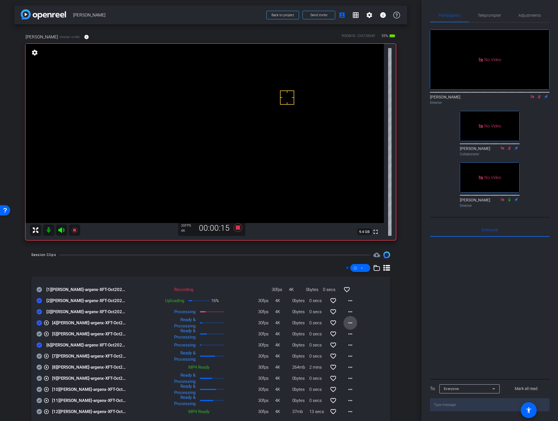
click at [347, 321] on mat-icon "more_horiz" at bounding box center [350, 322] width 7 height 7
click at [354, 334] on span "Download Original" at bounding box center [362, 334] width 34 height 7
click at [39, 303] on icon at bounding box center [39, 300] width 5 height 5
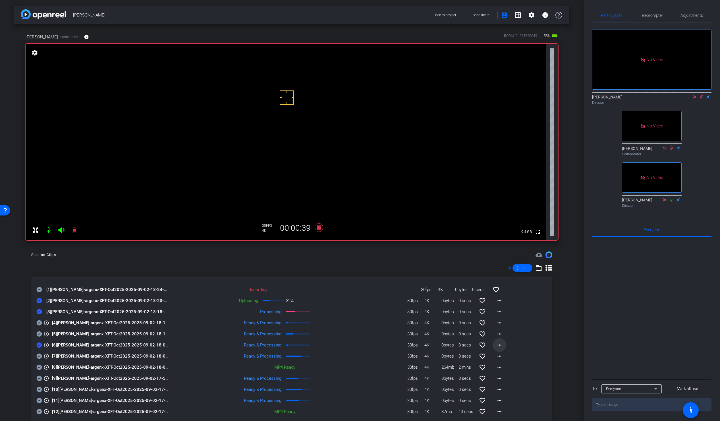
click at [498, 347] on mat-icon "more_horiz" at bounding box center [499, 345] width 7 height 7
click at [499, 356] on span "Download Original" at bounding box center [512, 357] width 34 height 7
click at [38, 303] on icon at bounding box center [39, 300] width 5 height 5
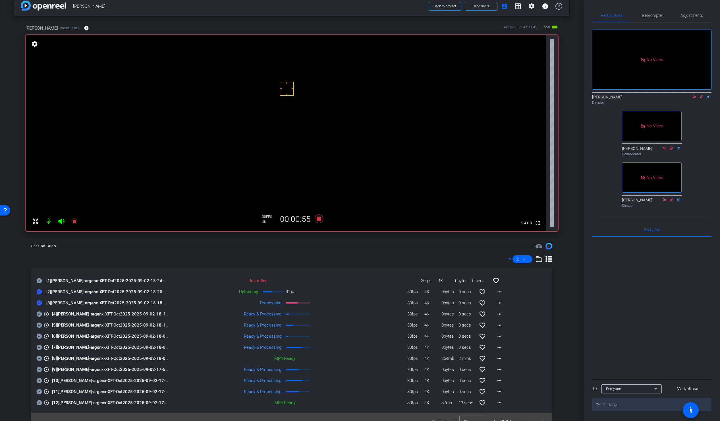
scroll to position [17, 0]
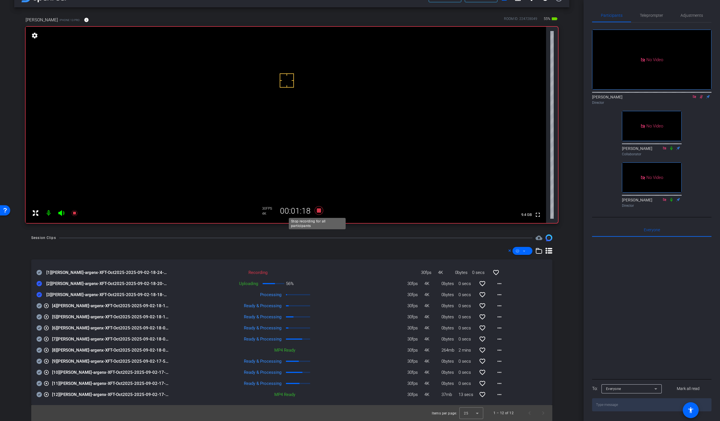
click at [317, 211] on icon at bounding box center [319, 210] width 9 height 9
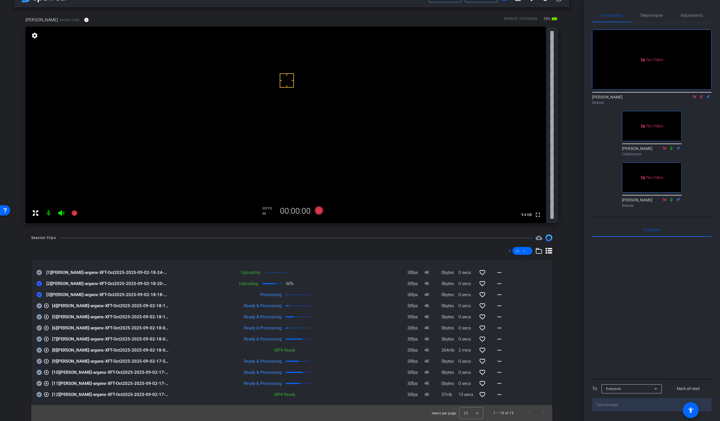
click at [38, 272] on icon at bounding box center [39, 272] width 5 height 5
click at [545, 94] on mat-icon at bounding box center [701, 96] width 7 height 5
click at [545, 13] on span "Adjustments" at bounding box center [692, 15] width 22 height 4
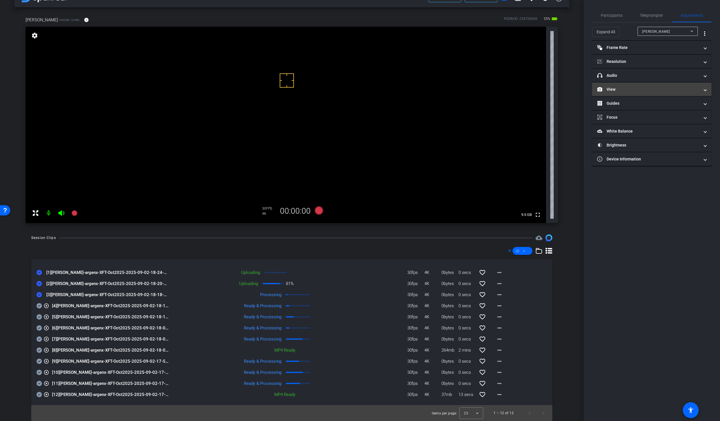
click at [545, 89] on mat-panel-title "View" at bounding box center [649, 89] width 102 height 6
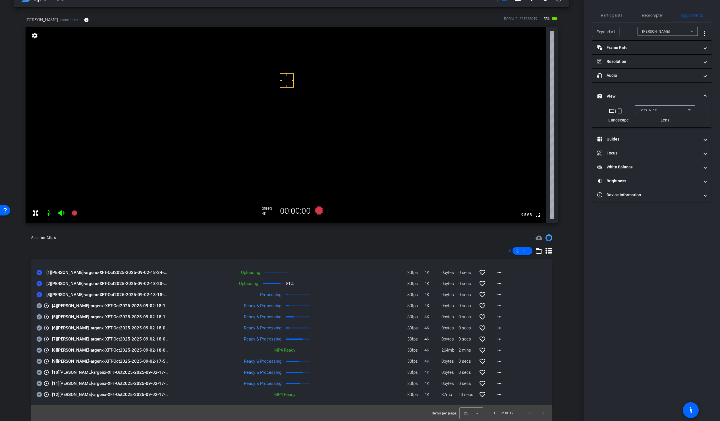
click at [545, 110] on span "Back Wide" at bounding box center [648, 110] width 17 height 4
click at [545, 129] on span "Front Wide" at bounding box center [649, 130] width 18 height 7
click at [545, 15] on span "Participants" at bounding box center [612, 15] width 22 height 4
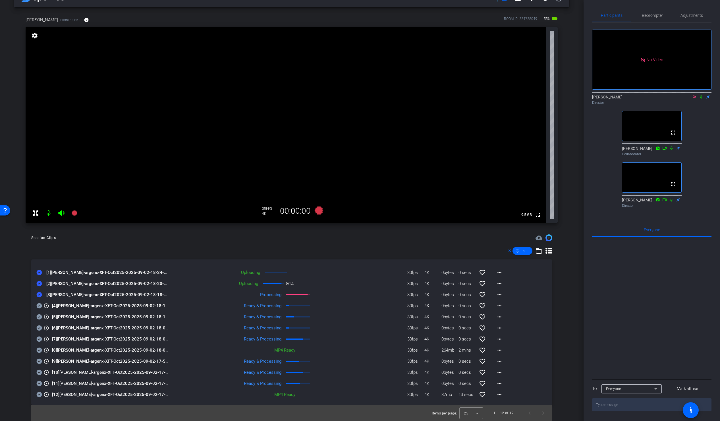
click at [545, 95] on icon at bounding box center [694, 96] width 3 height 3
click at [545, 14] on span "Adjustments" at bounding box center [692, 15] width 22 height 4
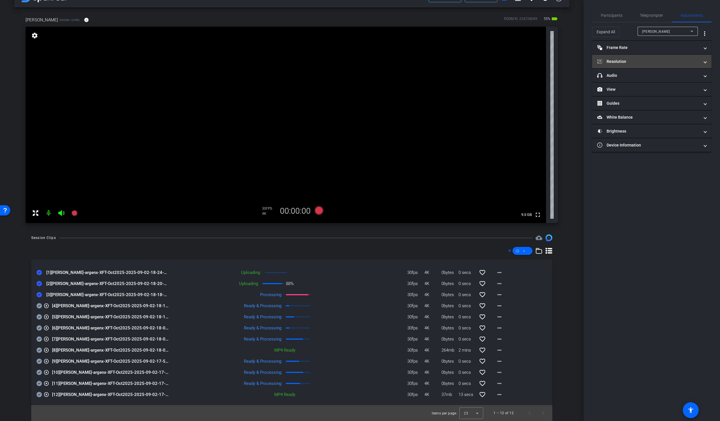
click at [545, 64] on mat-panel-title "Resolution" at bounding box center [649, 62] width 102 height 6
drag, startPoint x: 629, startPoint y: 84, endPoint x: 625, endPoint y: 90, distance: 7.9
click at [545, 84] on div "720" at bounding box center [631, 83] width 18 height 10
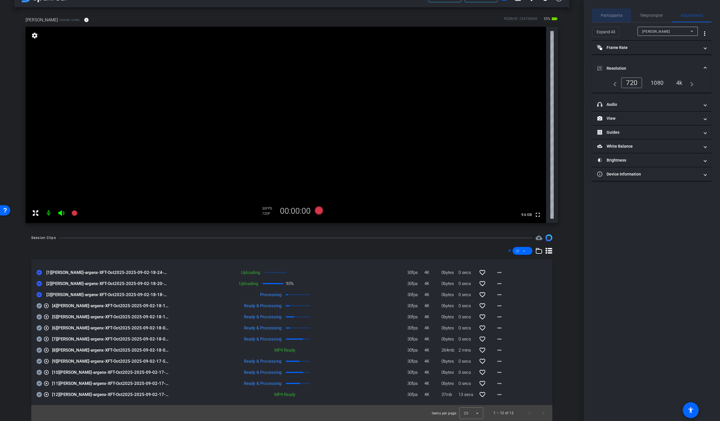
click at [545, 13] on span "Participants" at bounding box center [612, 15] width 22 height 4
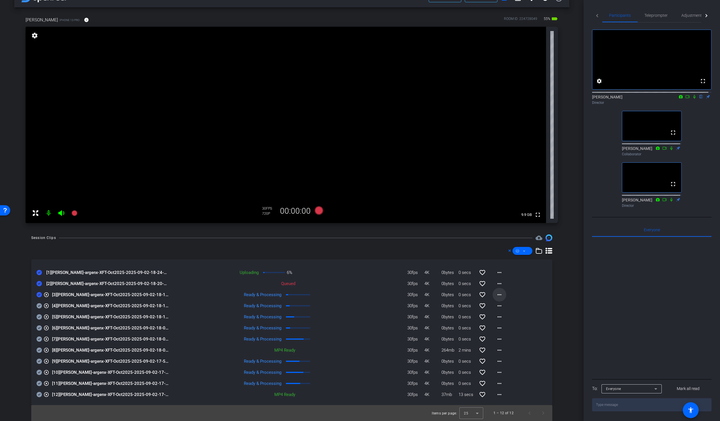
click at [496, 293] on mat-icon "more_horiz" at bounding box center [499, 294] width 7 height 7
click at [500, 306] on span "Download Original" at bounding box center [512, 306] width 34 height 7
click at [38, 275] on icon at bounding box center [39, 272] width 5 height 5
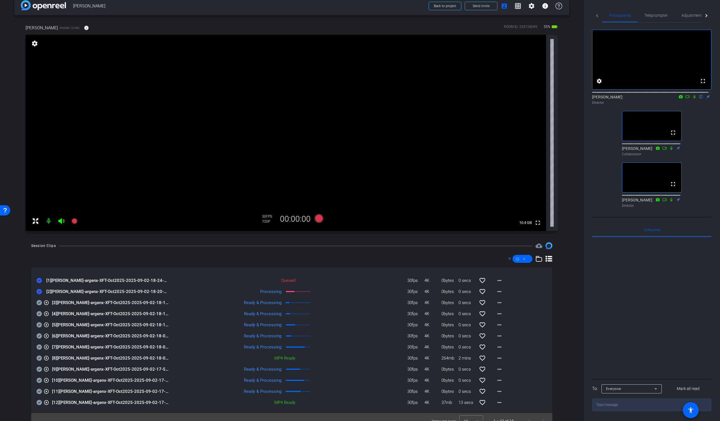
scroll to position [0, 0]
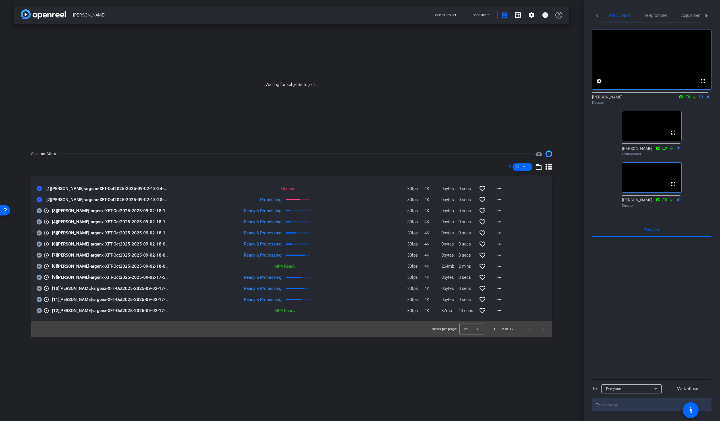
click at [545, 285] on div "Session Clips cloud_upload [1] [PERSON_NAME]-argenx-XFT-Oct2025-2025-09-02-18-2…" at bounding box center [291, 243] width 555 height 187
click at [498, 197] on mat-icon "more_horiz" at bounding box center [499, 199] width 7 height 7
click at [501, 210] on span "Download Original" at bounding box center [514, 211] width 34 height 7
click at [29, 208] on div "Session Clips cloud_upload [1] [PERSON_NAME]-argenx-XFT-Oct2025-2025-09-02-18-2…" at bounding box center [291, 243] width 555 height 187
click at [38, 191] on icon at bounding box center [39, 188] width 5 height 5
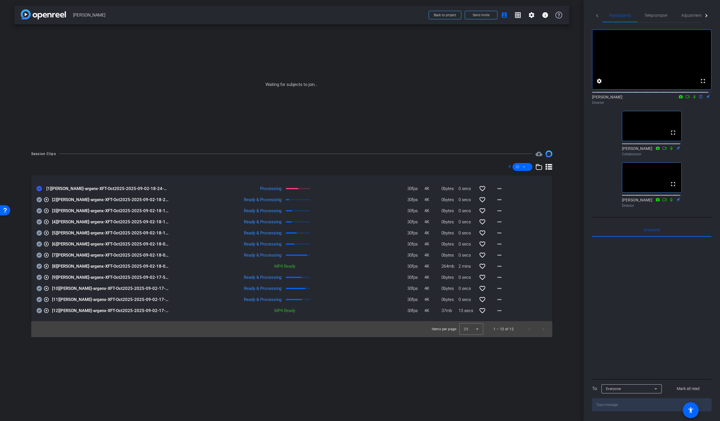
click at [509, 165] on icon at bounding box center [510, 166] width 3 height 7
click at [499, 187] on mat-icon "more_horiz" at bounding box center [499, 187] width 7 height 7
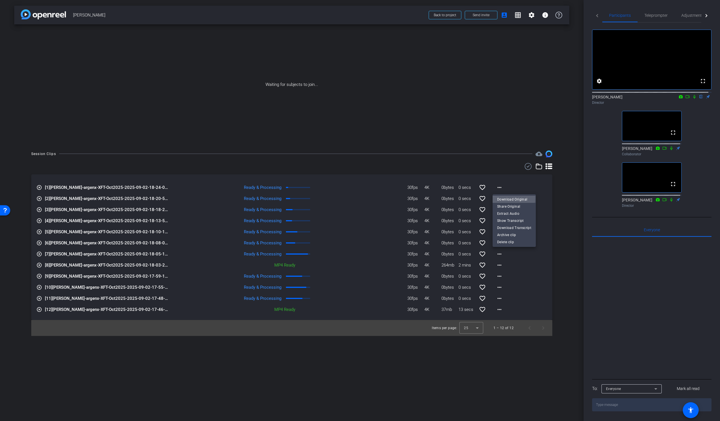
click at [500, 198] on span "Download Original" at bounding box center [514, 199] width 34 height 7
